Goal: Transaction & Acquisition: Purchase product/service

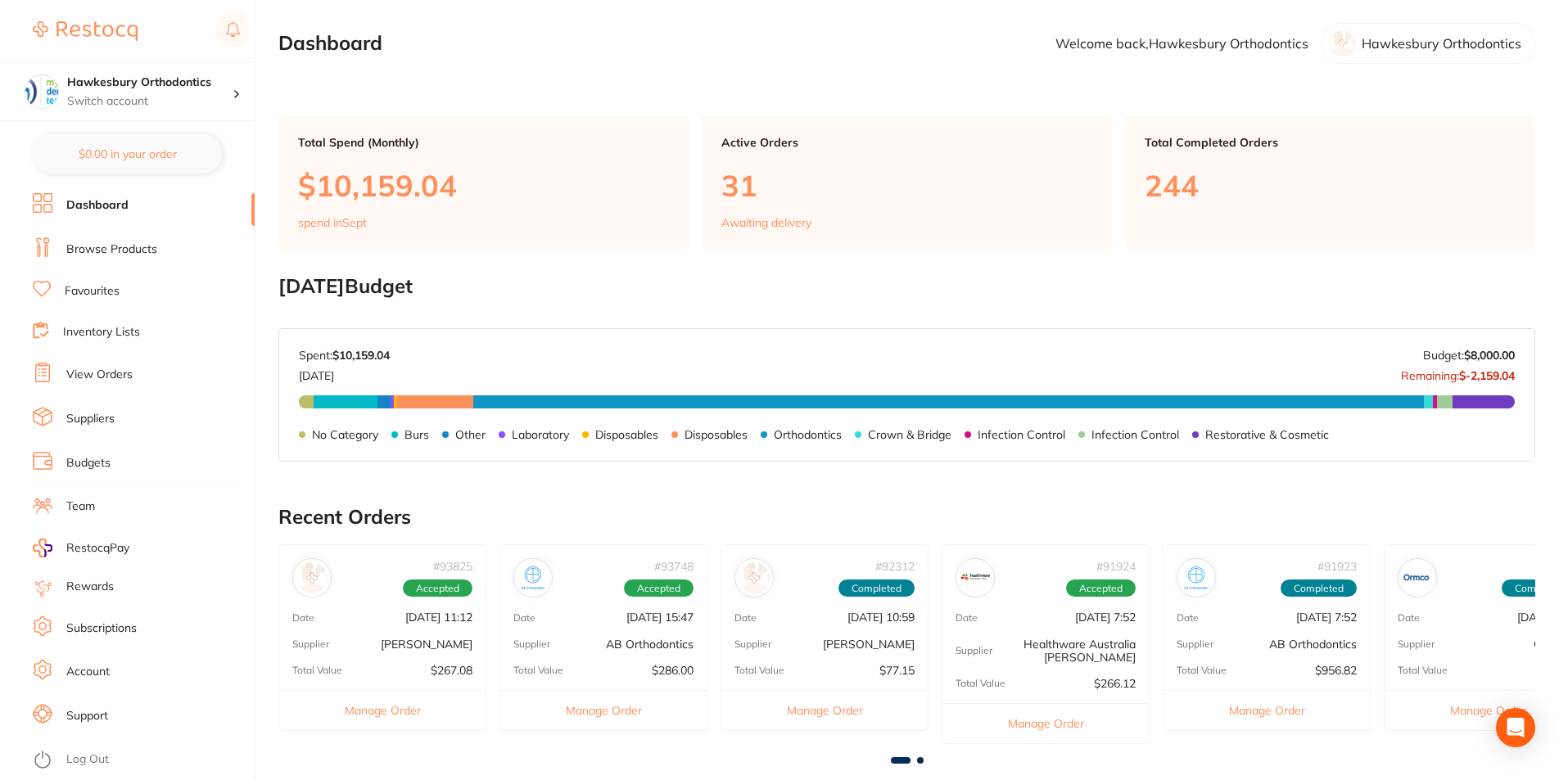
click at [92, 759] on link "Log Out" at bounding box center [88, 760] width 43 height 16
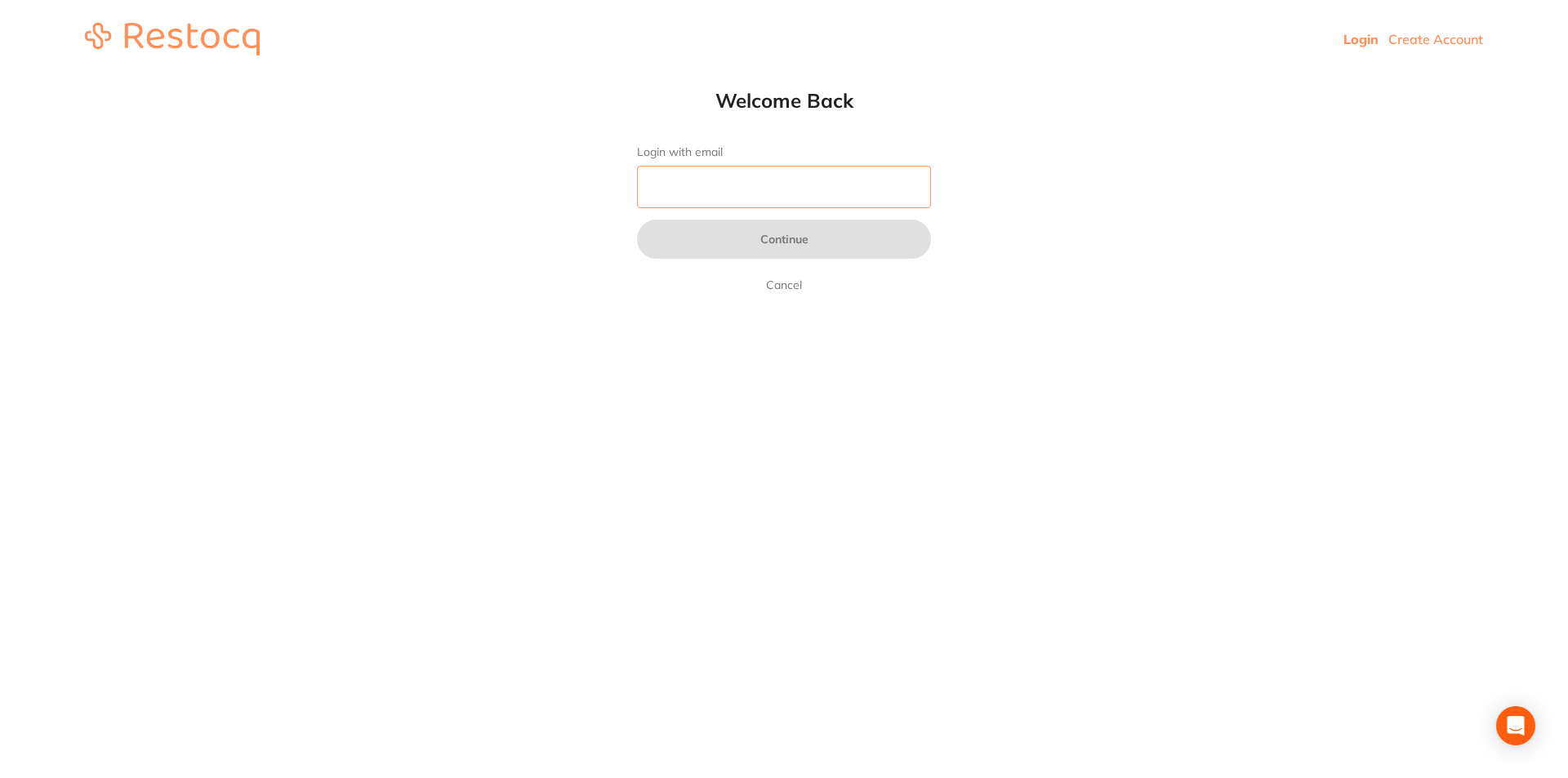
click at [727, 186] on input "Login with email" at bounding box center [784, 187] width 294 height 43
type input "[EMAIL_ADDRESS][DOMAIN_NAME]"
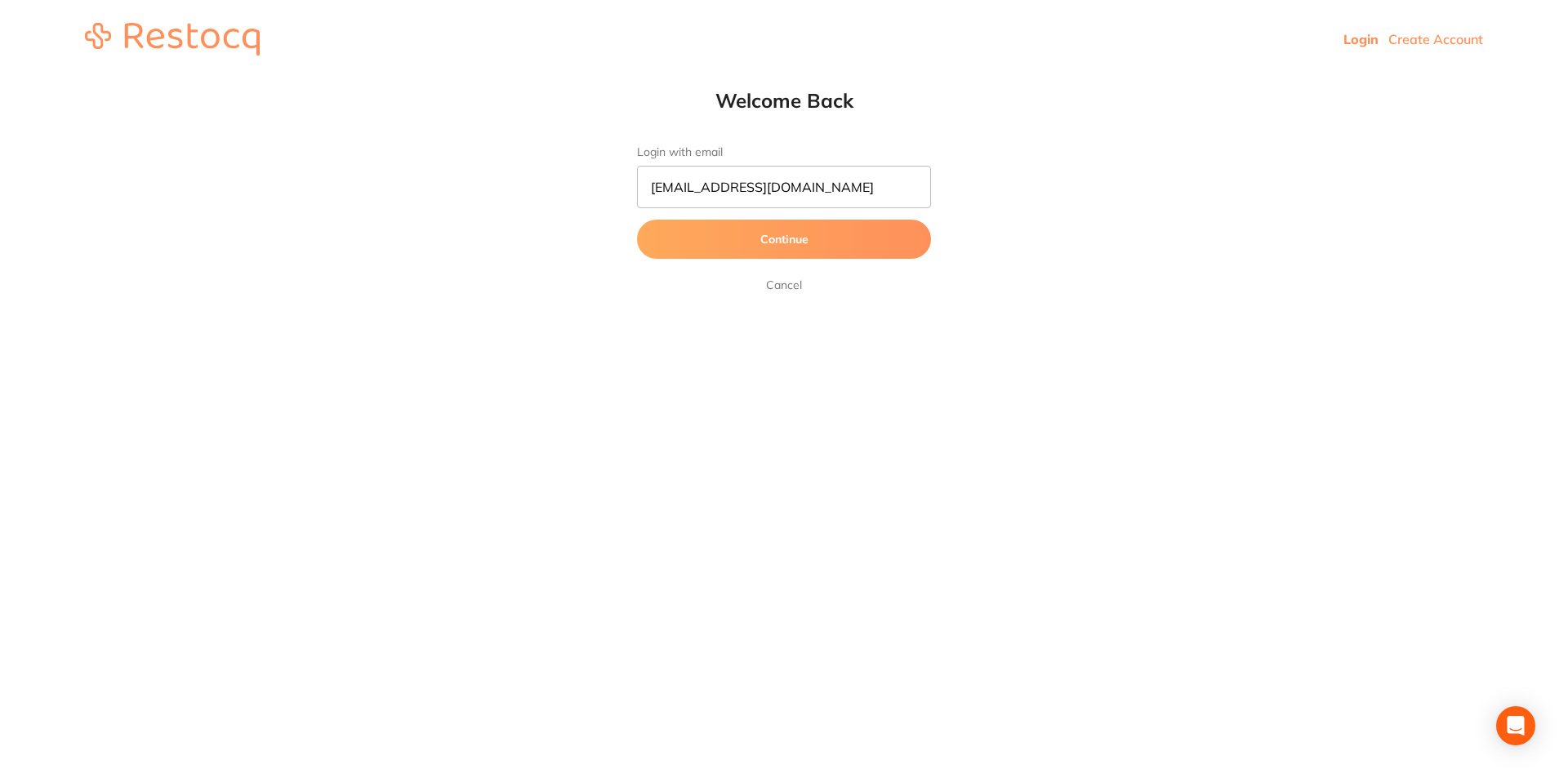
click at [785, 240] on button "Continue" at bounding box center [784, 238] width 294 height 39
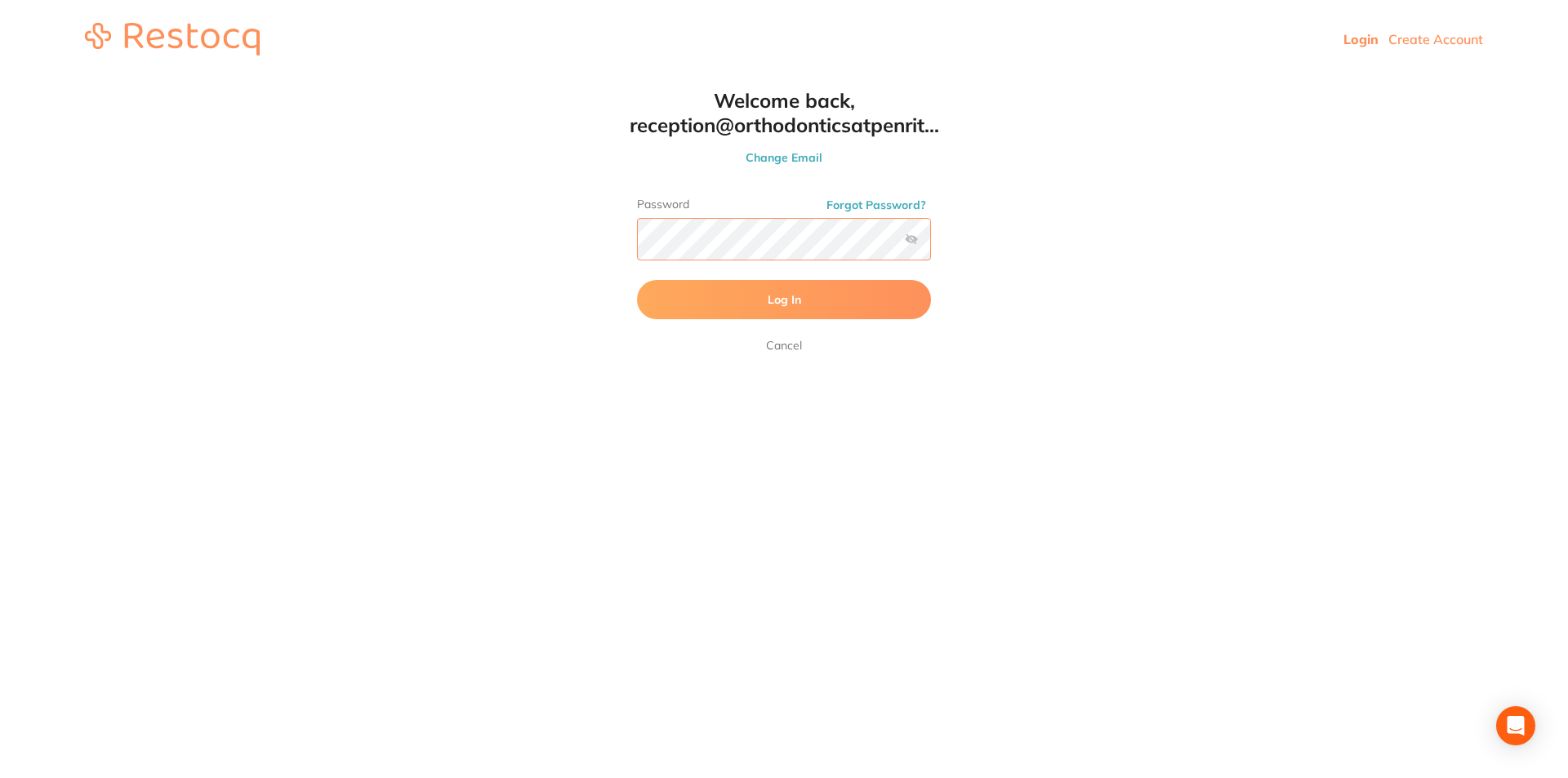
click at [637, 280] on button "Log In" at bounding box center [784, 299] width 294 height 39
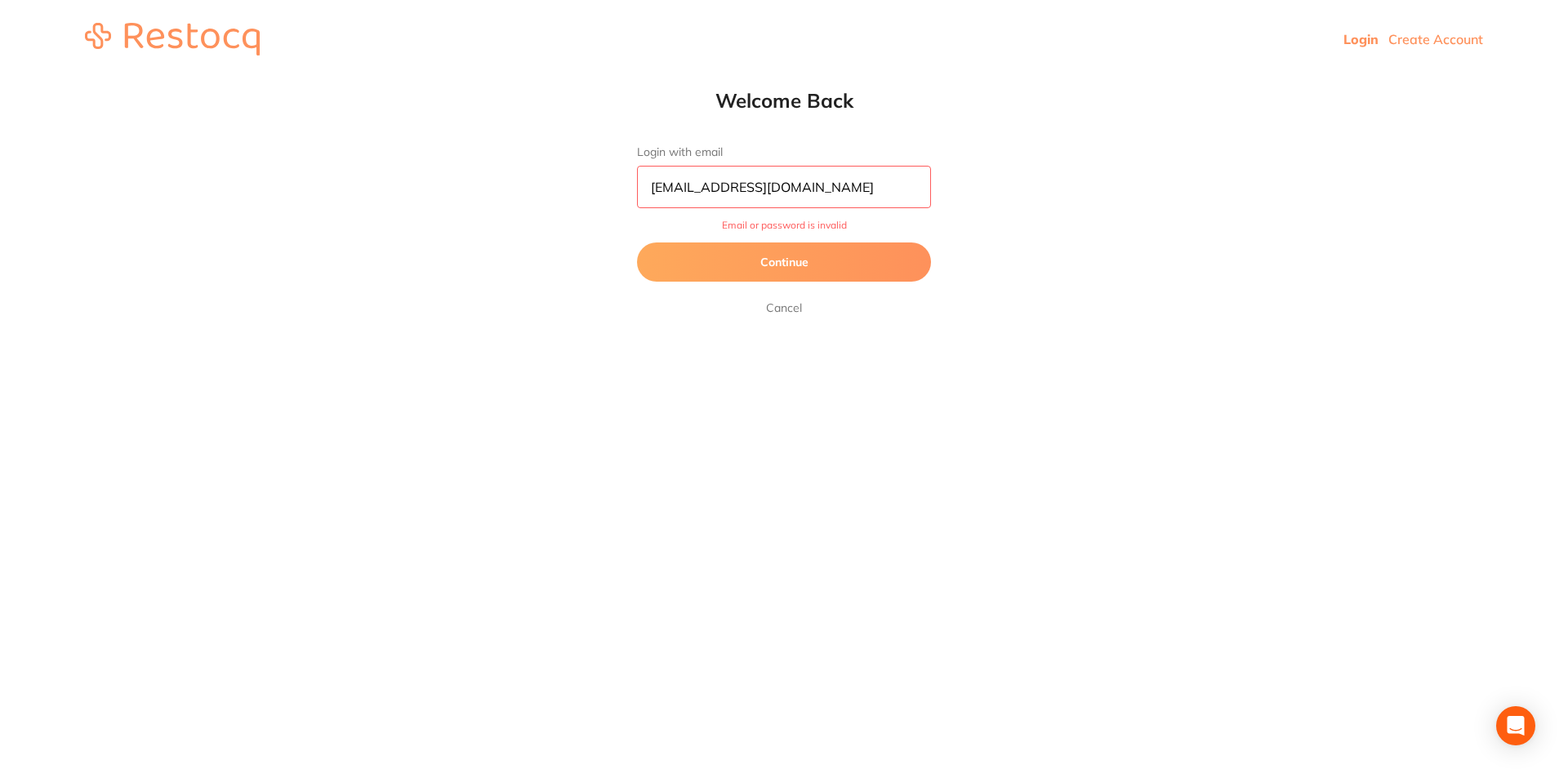
click at [792, 263] on button "Continue" at bounding box center [784, 261] width 294 height 39
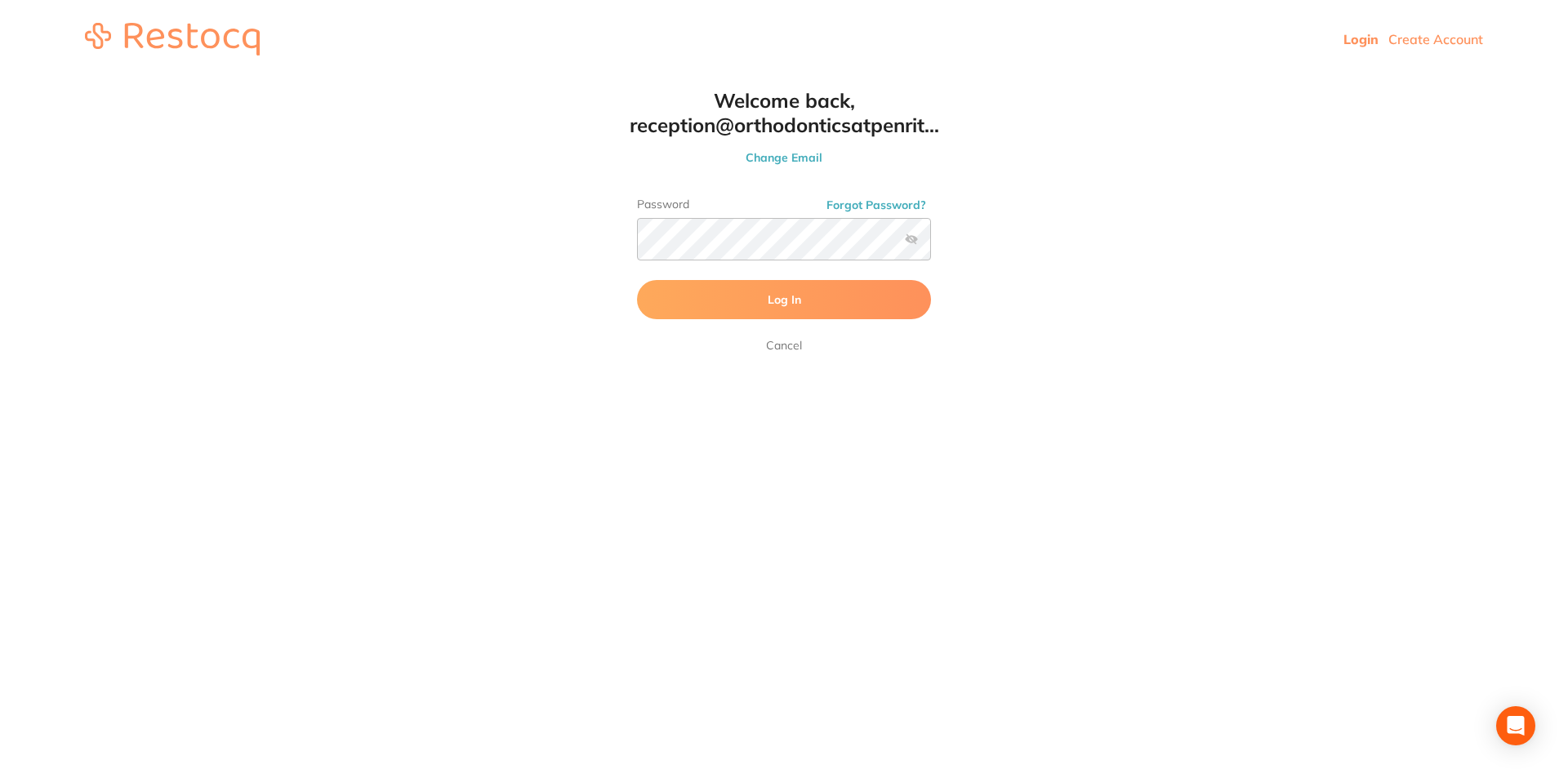
click at [716, 292] on button "Log In" at bounding box center [784, 299] width 294 height 39
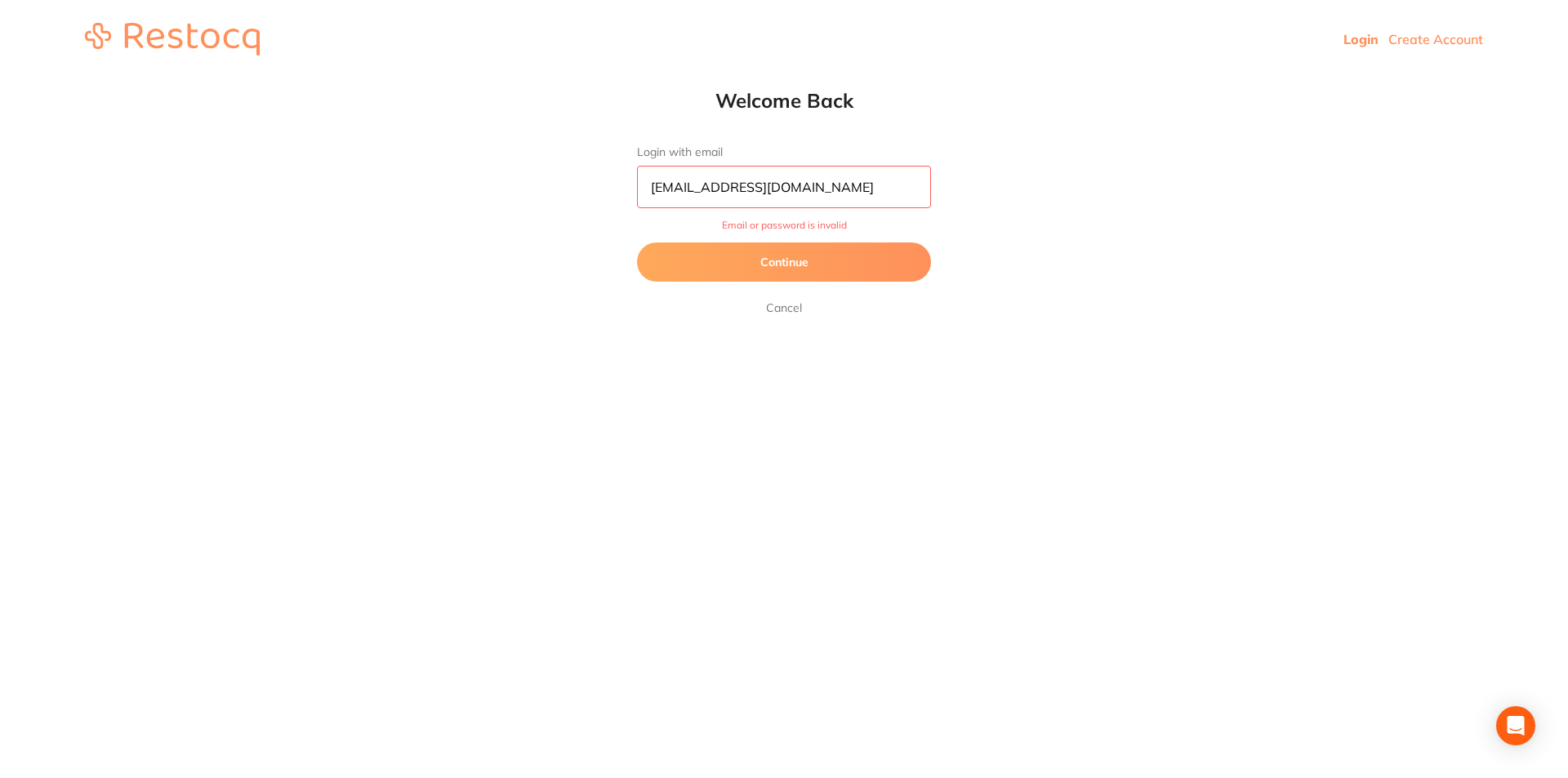
click at [772, 265] on button "Continue" at bounding box center [784, 261] width 294 height 39
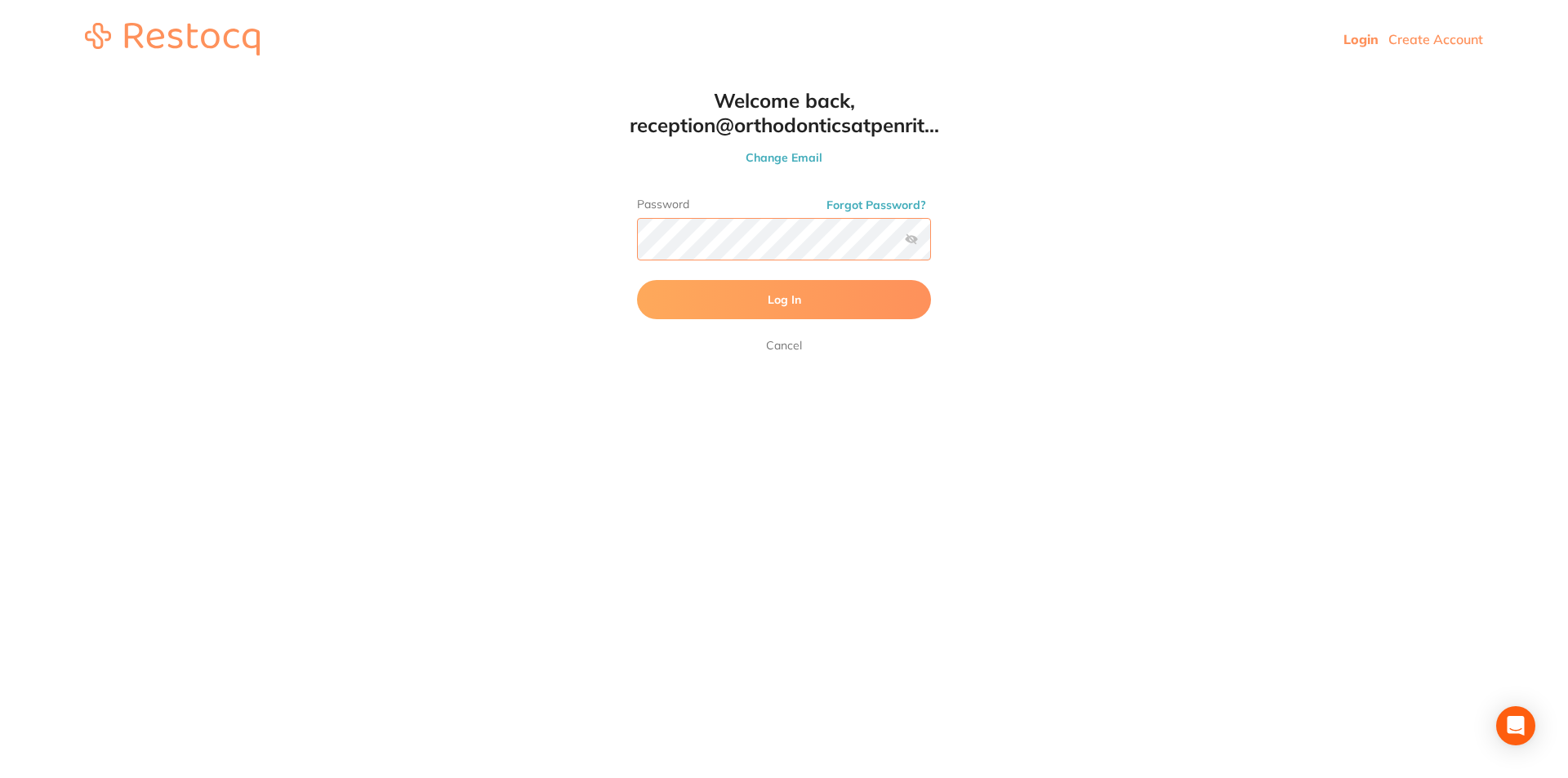
scroll to position [1, 0]
click at [620, 249] on div "Welcome back, reception@orthodonticsatpenrit... Change Email Password Forgot Pa…" at bounding box center [784, 222] width 360 height 267
click at [912, 235] on label at bounding box center [911, 238] width 13 height 13
click at [931, 244] on input "checkbox" at bounding box center [931, 244] width 0 height 0
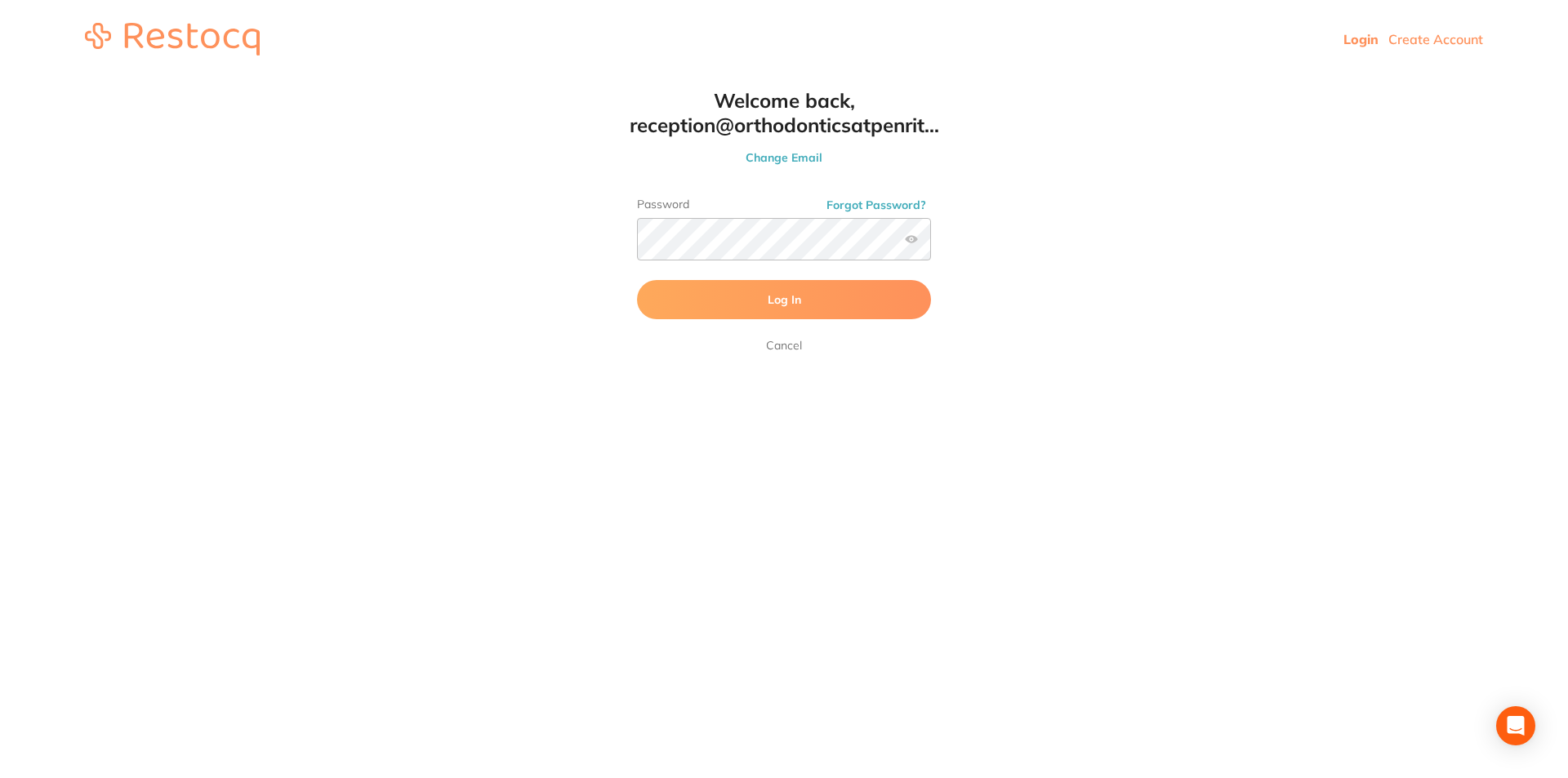
click at [787, 300] on span "Log In" at bounding box center [785, 299] width 34 height 15
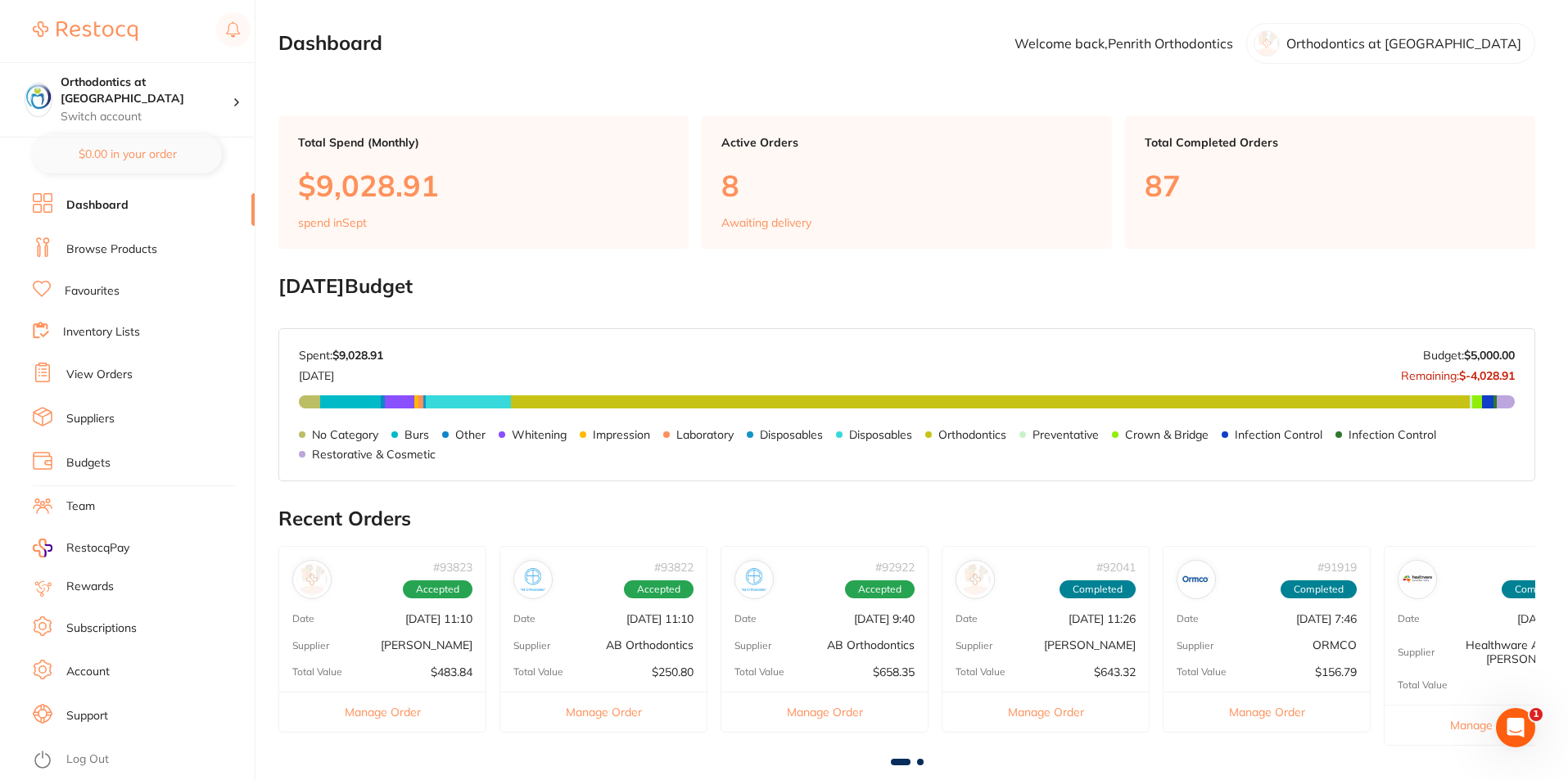
click at [814, 292] on h2 "[DATE] Budget" at bounding box center [907, 286] width 1257 height 23
click at [139, 249] on link "Browse Products" at bounding box center [112, 250] width 91 height 16
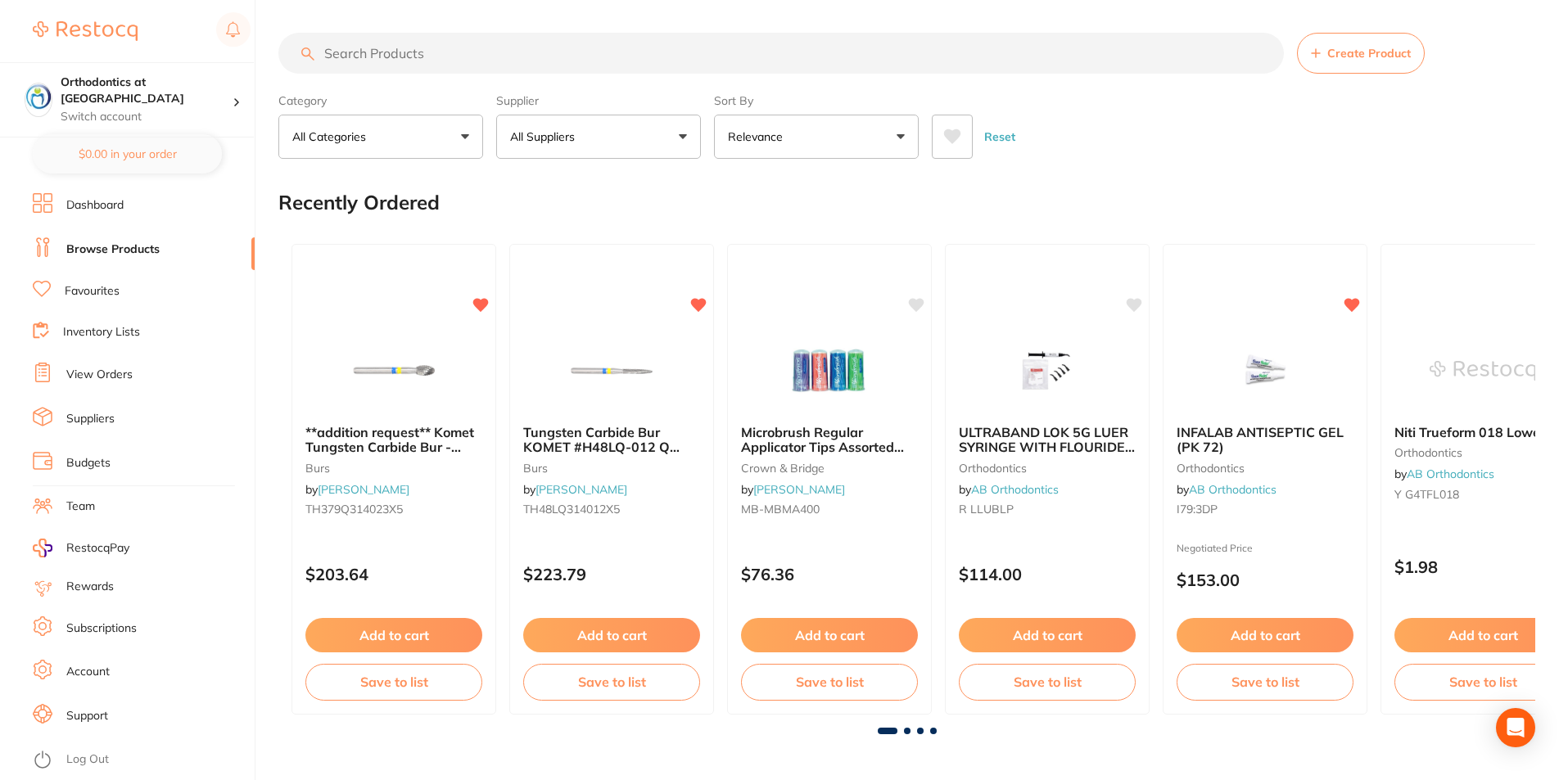
click at [682, 135] on button "All Suppliers" at bounding box center [599, 136] width 205 height 44
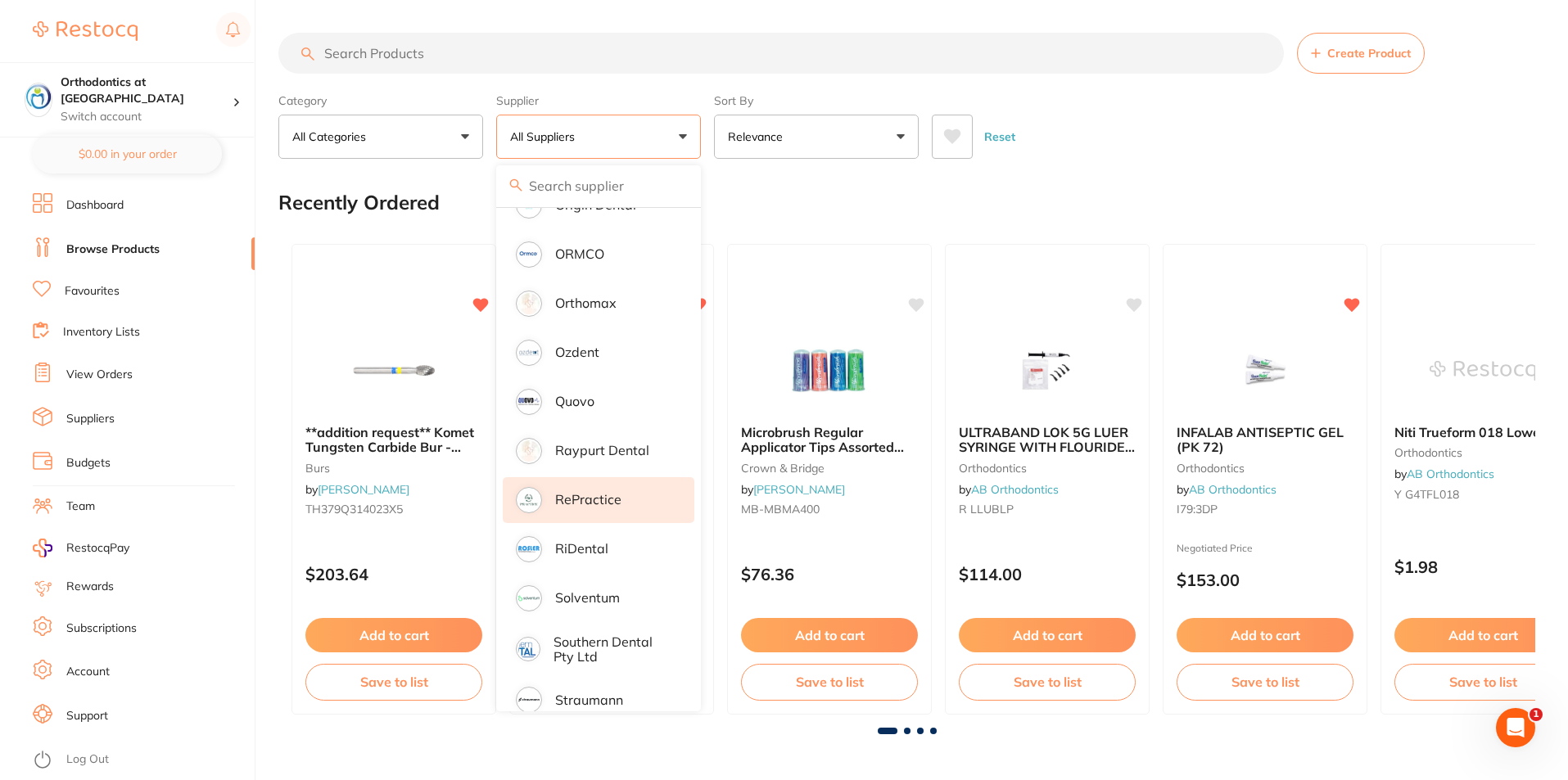
scroll to position [1612, 0]
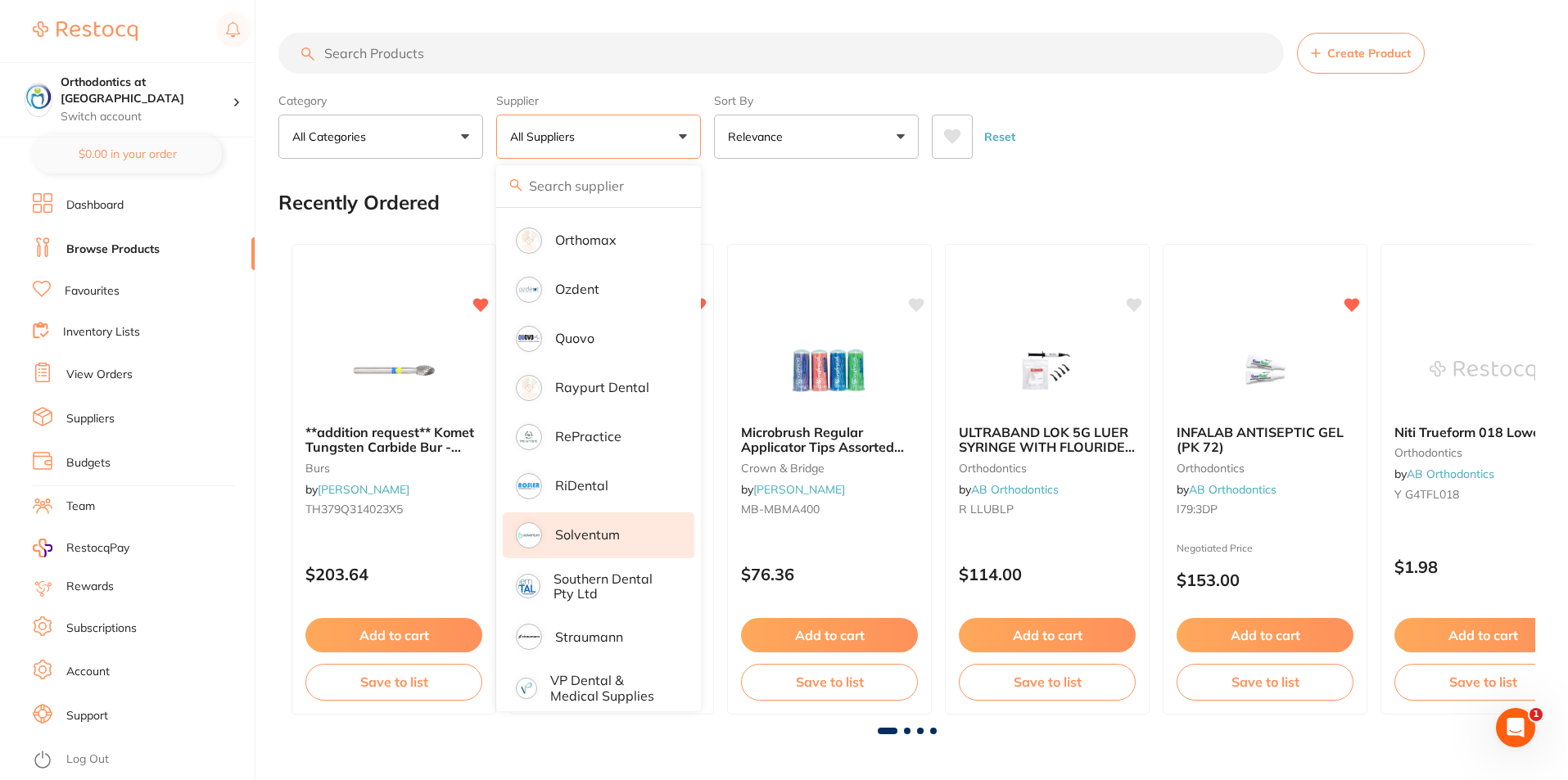
click at [600, 527] on p "Solventum" at bounding box center [587, 534] width 65 height 15
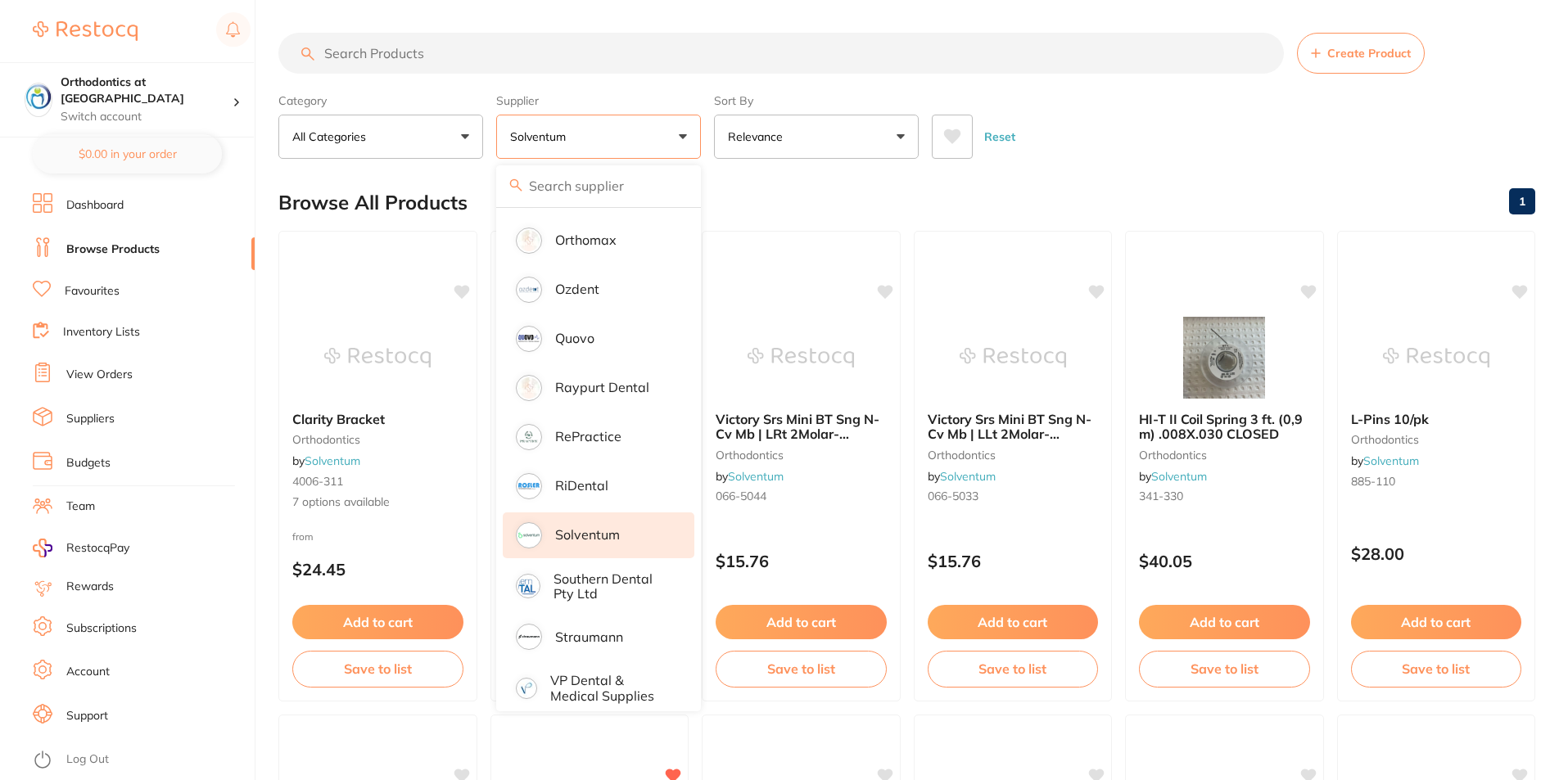
click at [349, 51] on input "search" at bounding box center [780, 53] width 1005 height 41
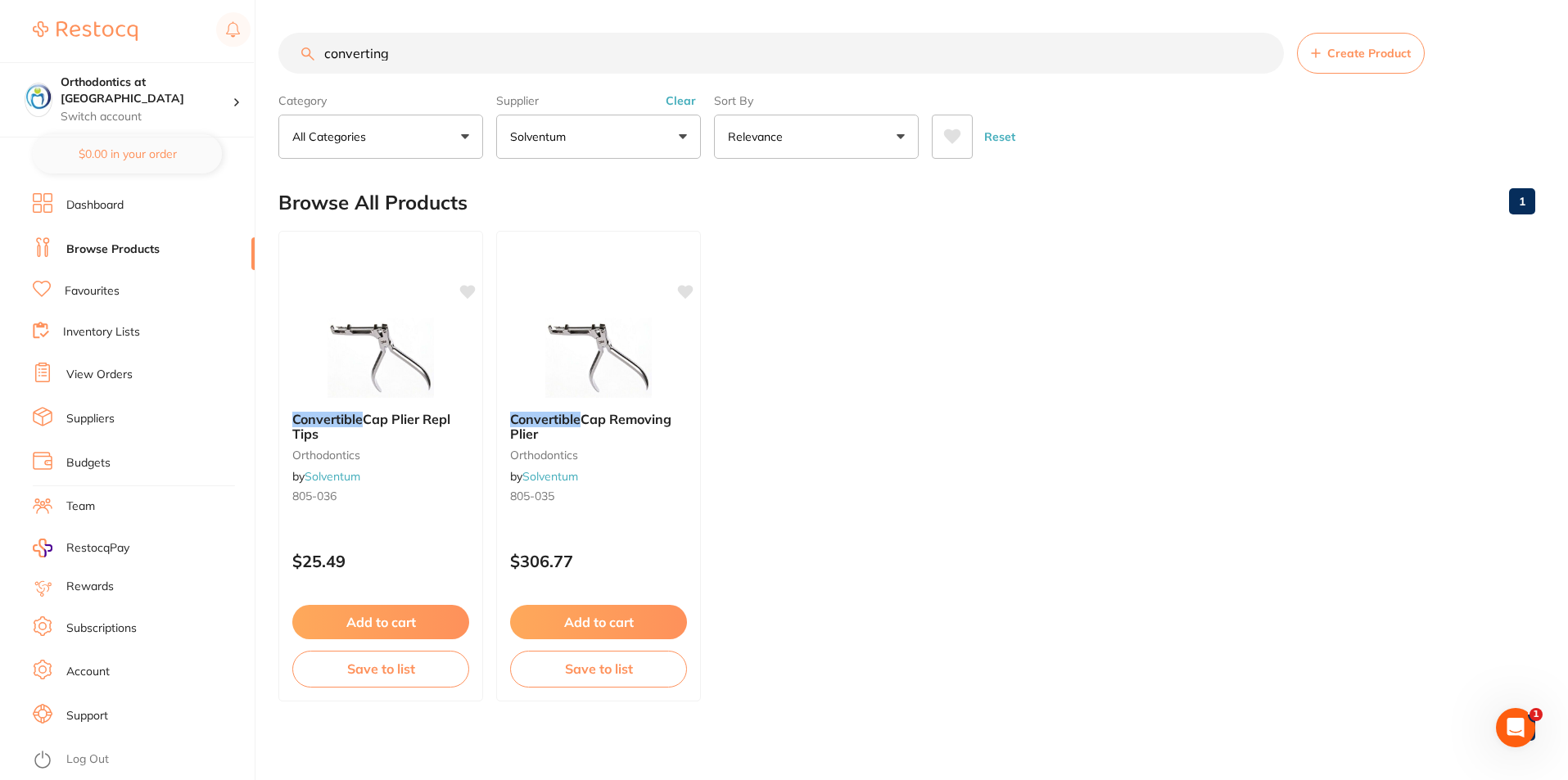
scroll to position [0, 0]
type input "converting"
click at [632, 629] on button "Add to cart" at bounding box center [598, 624] width 178 height 35
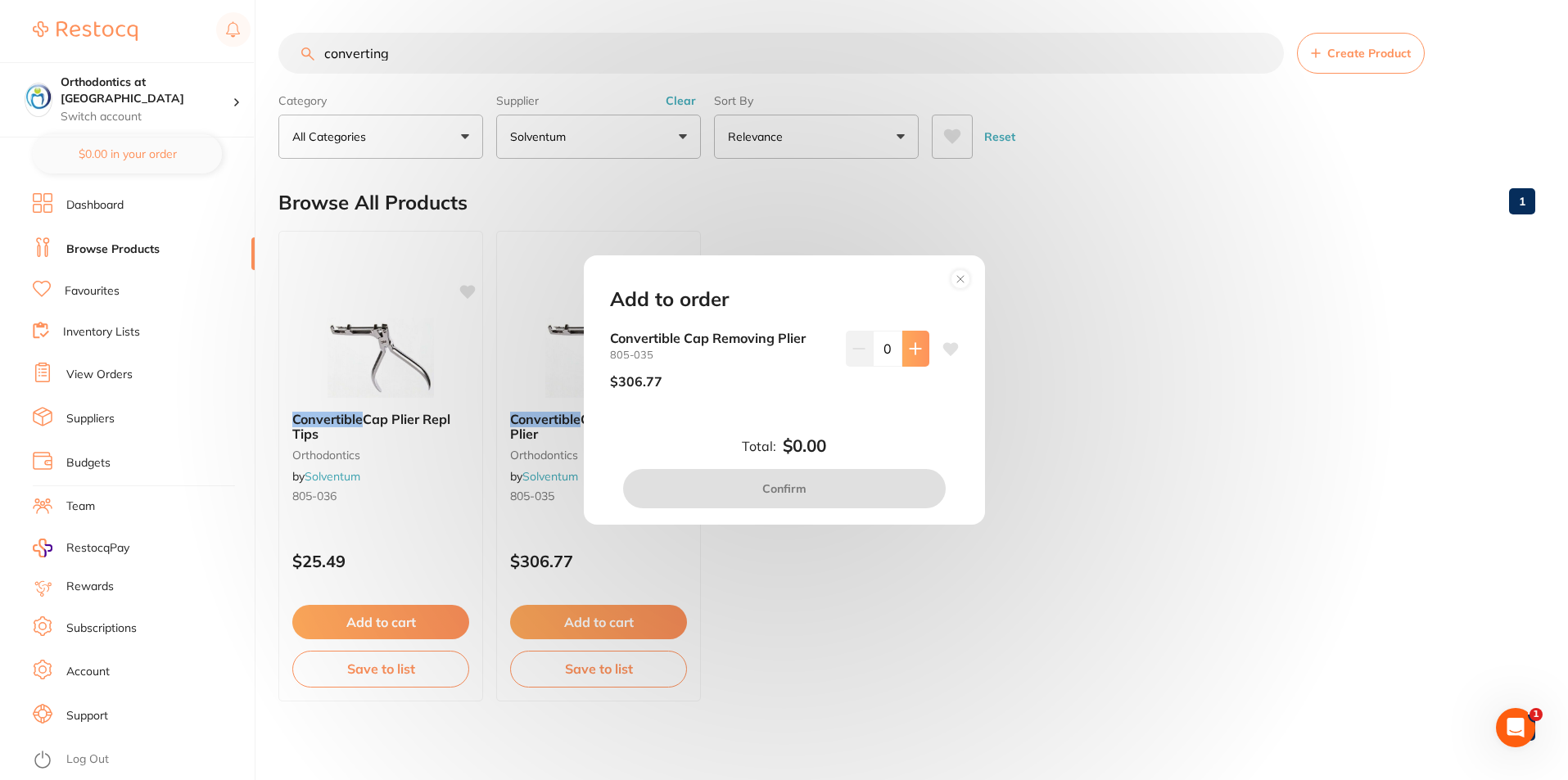
click at [915, 350] on icon at bounding box center [915, 349] width 13 height 13
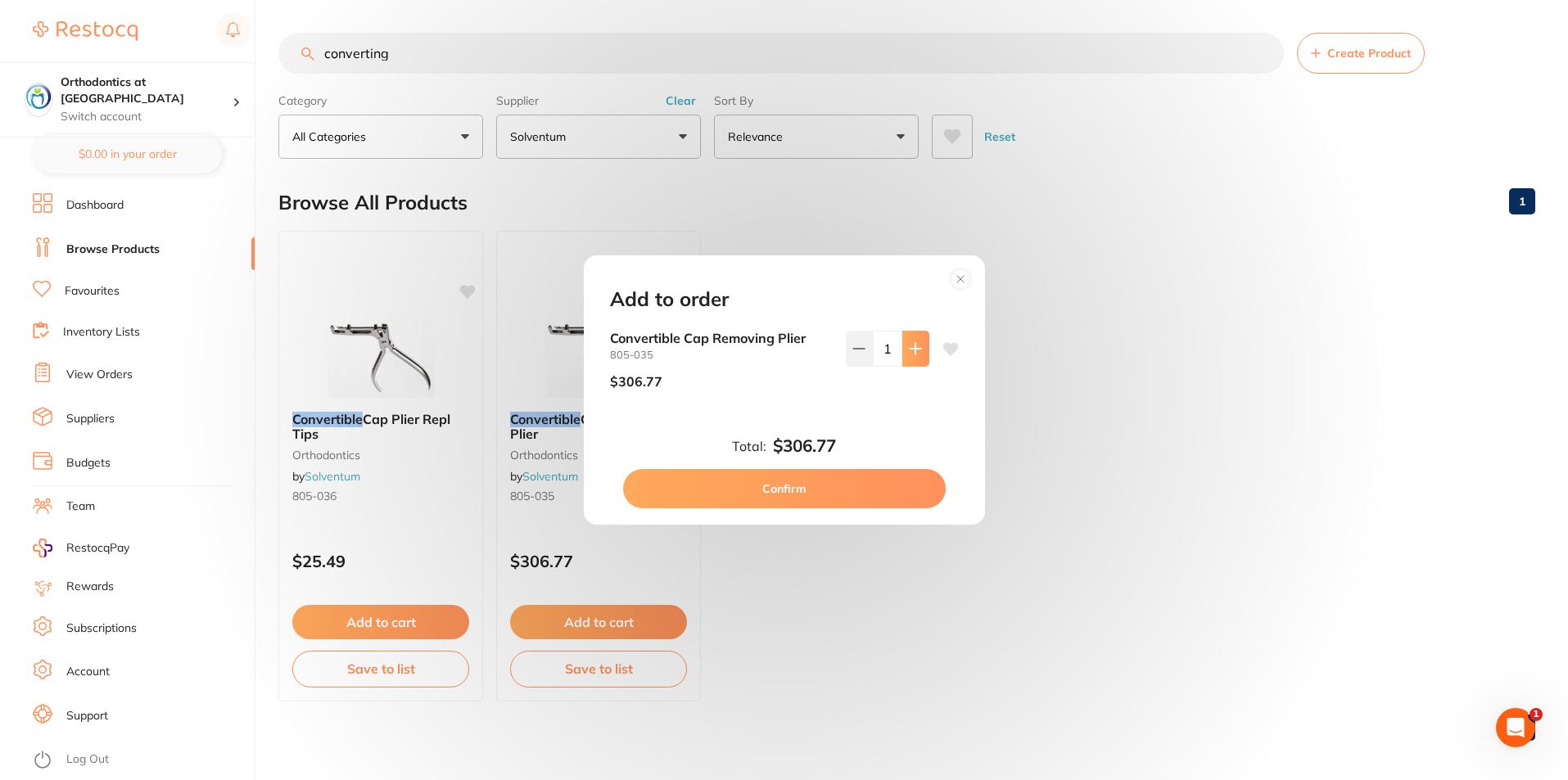
click at [914, 348] on icon at bounding box center [915, 348] width 11 height 11
type input "2"
click at [768, 488] on button "Confirm" at bounding box center [785, 488] width 323 height 39
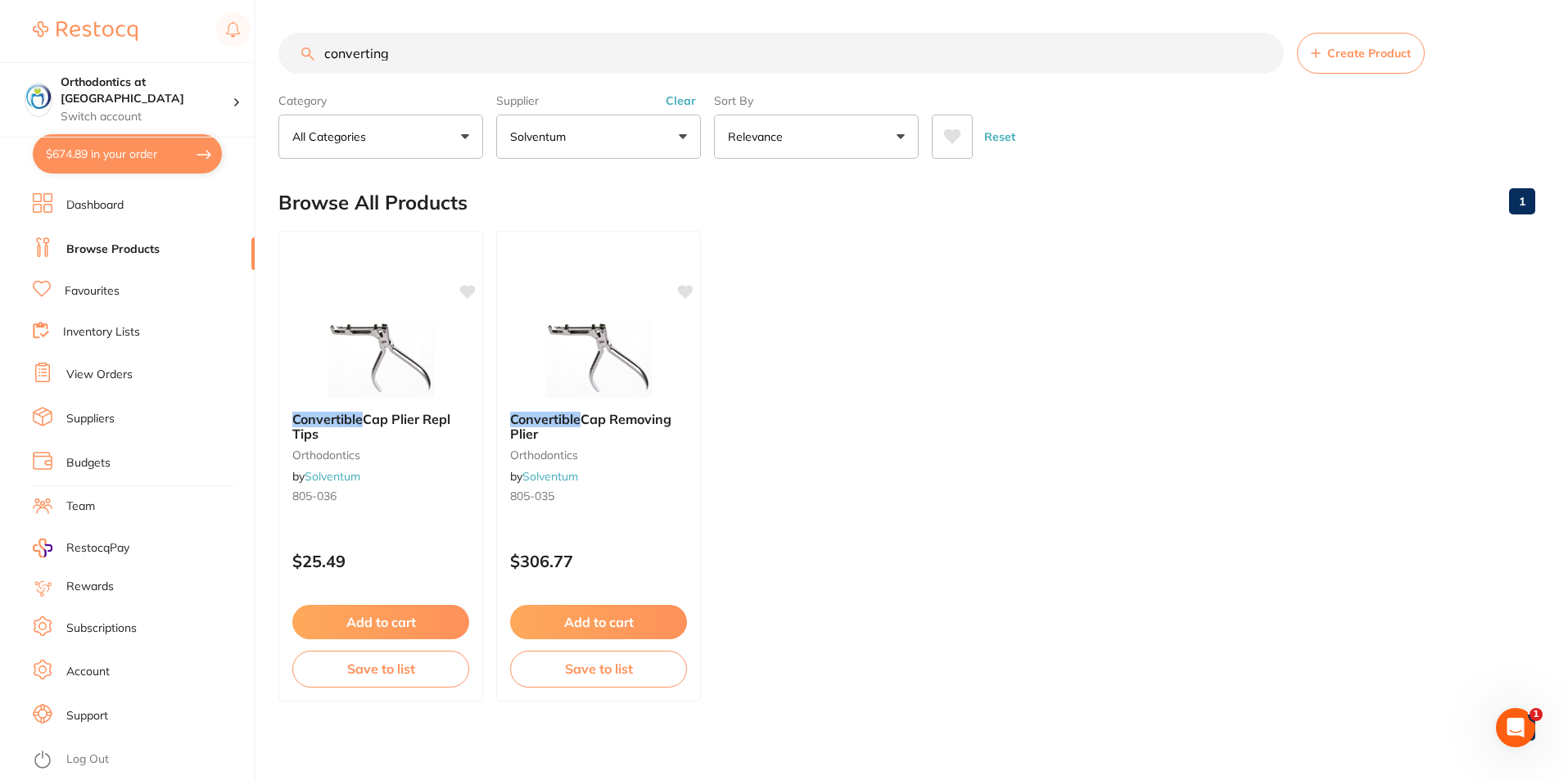
click at [145, 154] on button "$674.89 in your order" at bounding box center [128, 153] width 189 height 39
checkbox input "true"
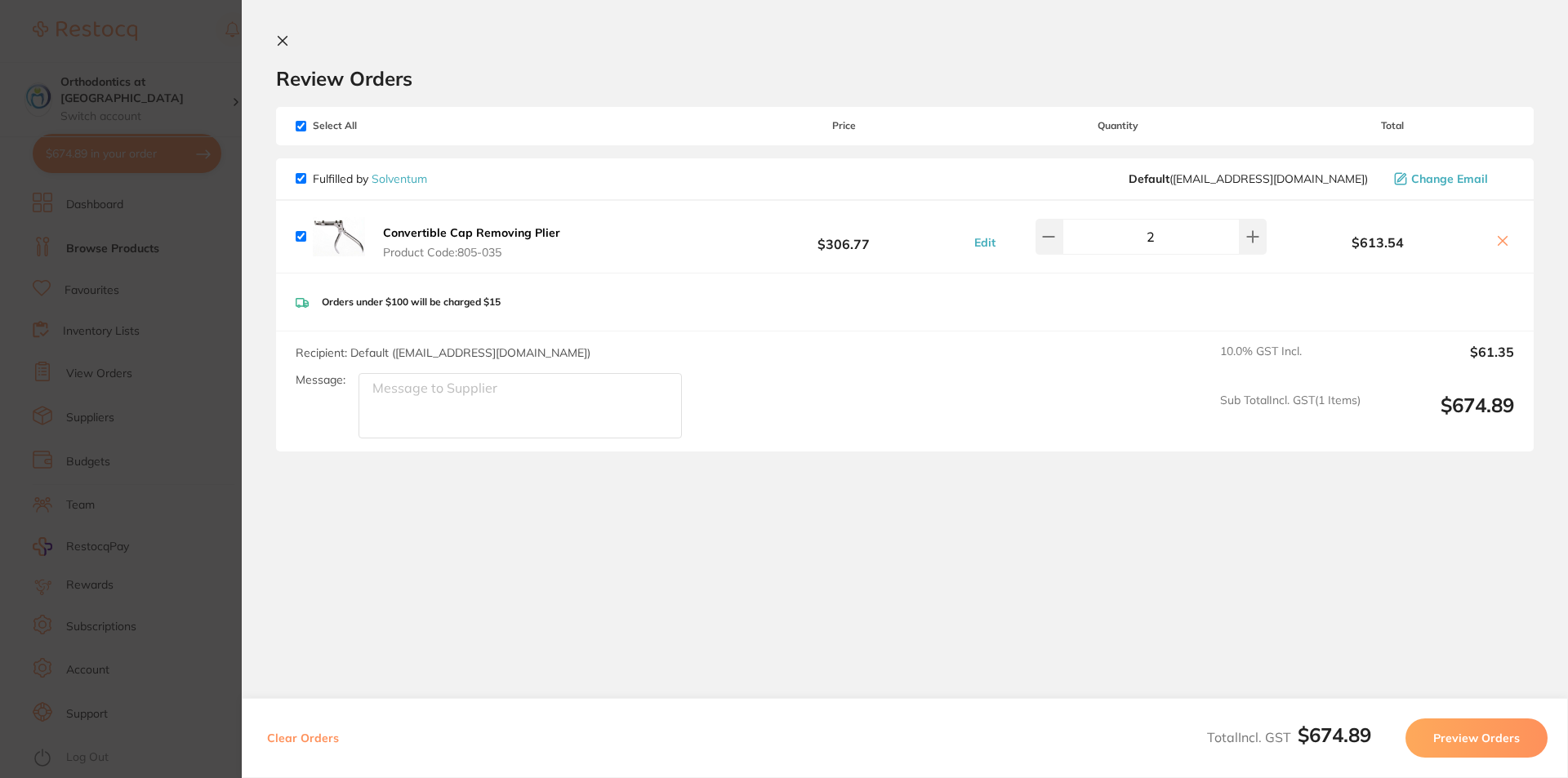
click at [1489, 740] on button "Preview Orders" at bounding box center [1477, 737] width 142 height 39
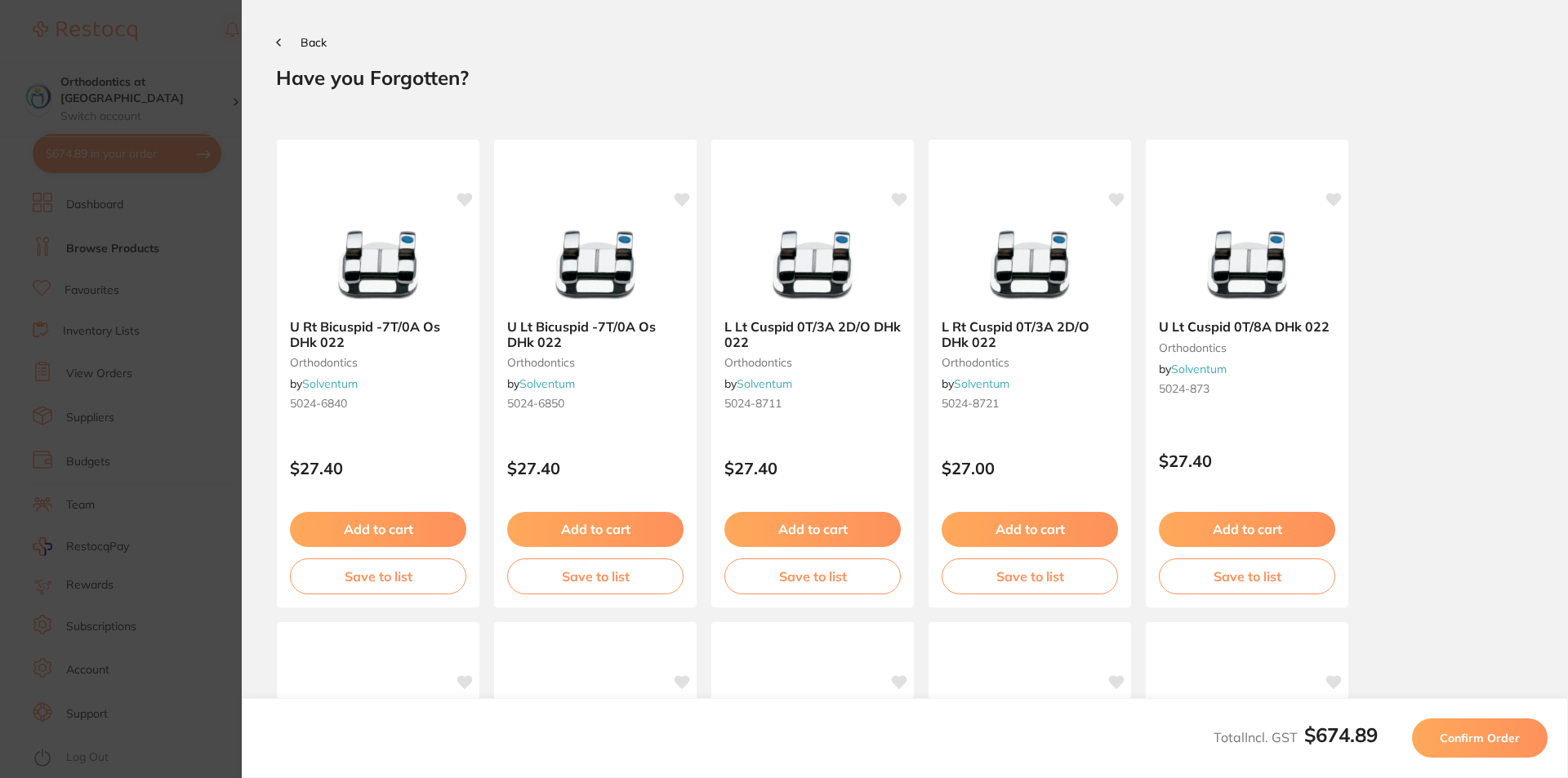
click at [1489, 740] on span "Confirm Order" at bounding box center [1480, 738] width 80 height 15
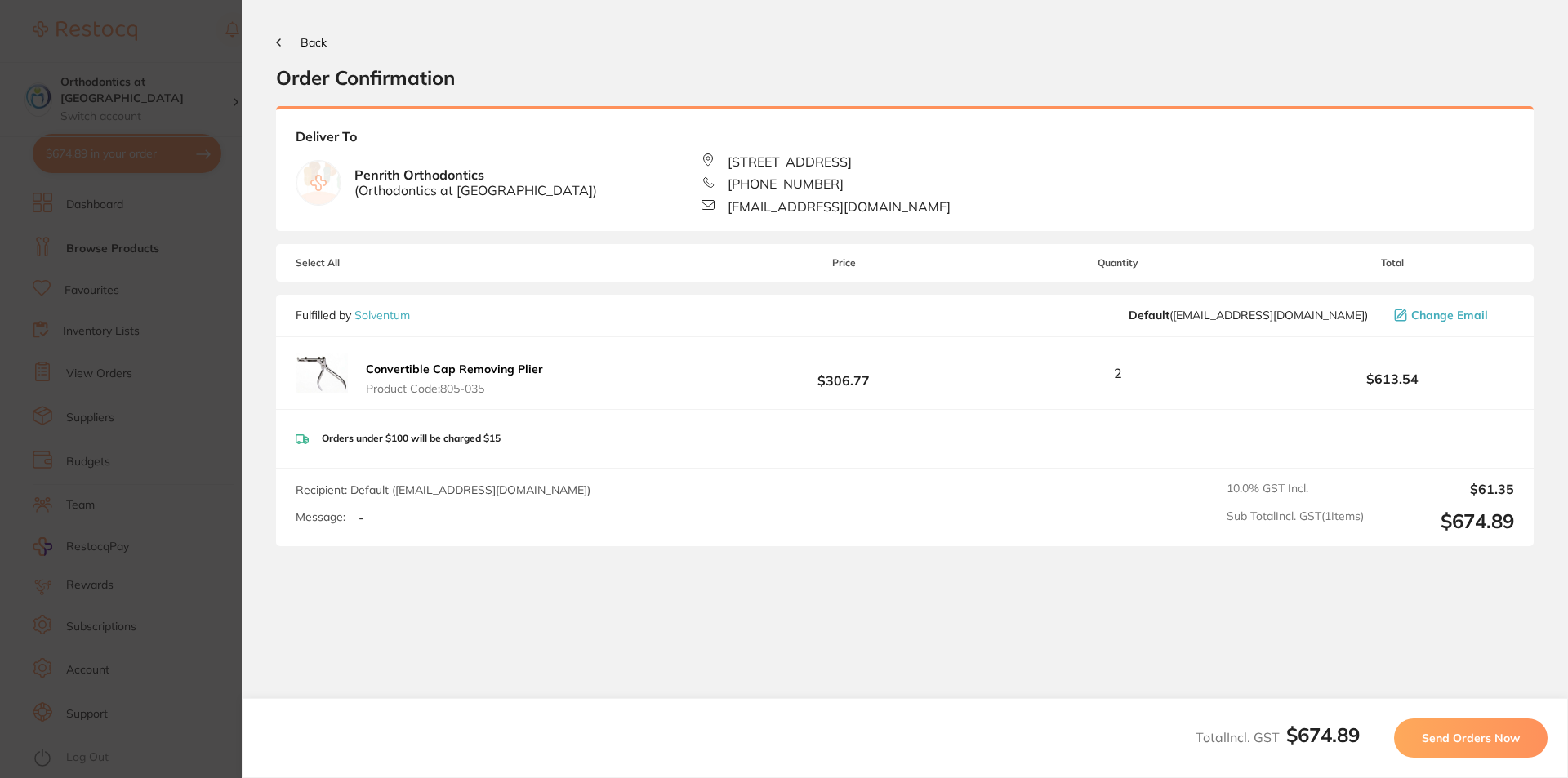
click at [1489, 740] on span "Send Orders Now" at bounding box center [1471, 738] width 98 height 15
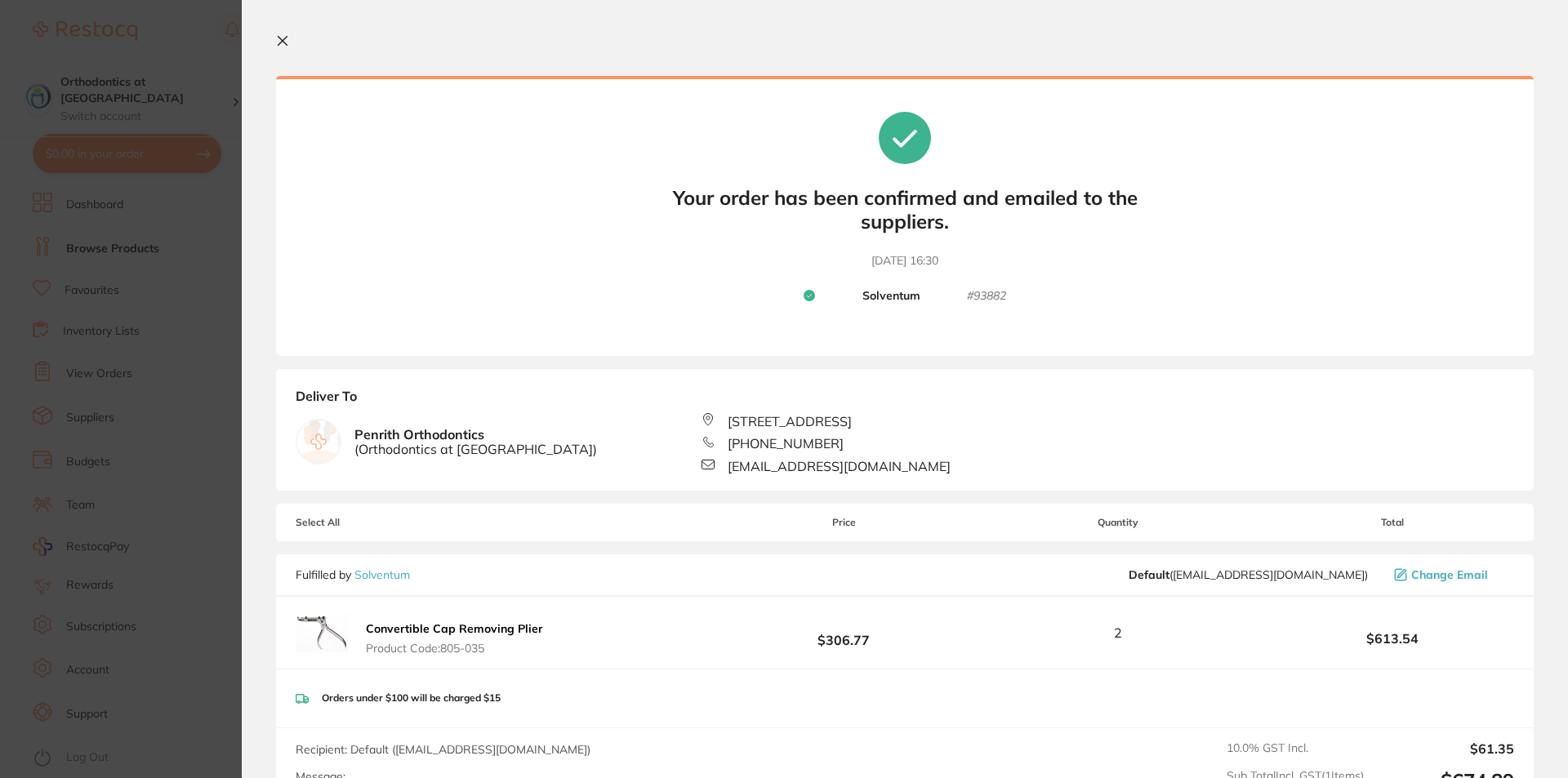
click at [279, 41] on icon at bounding box center [282, 41] width 13 height 13
